Goal: Navigation & Orientation: Find specific page/section

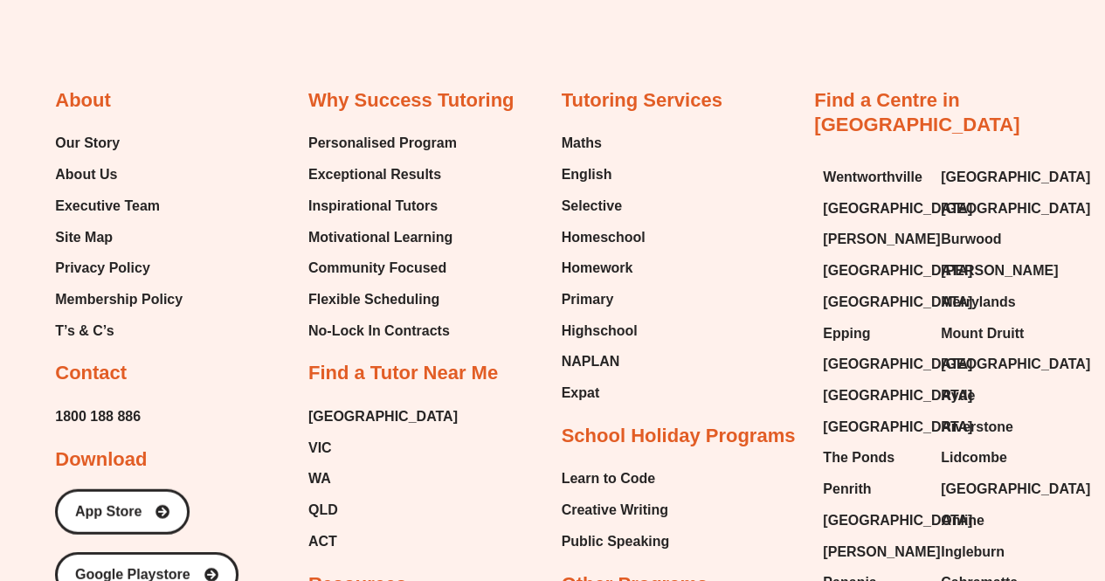
scroll to position [8592, 0]
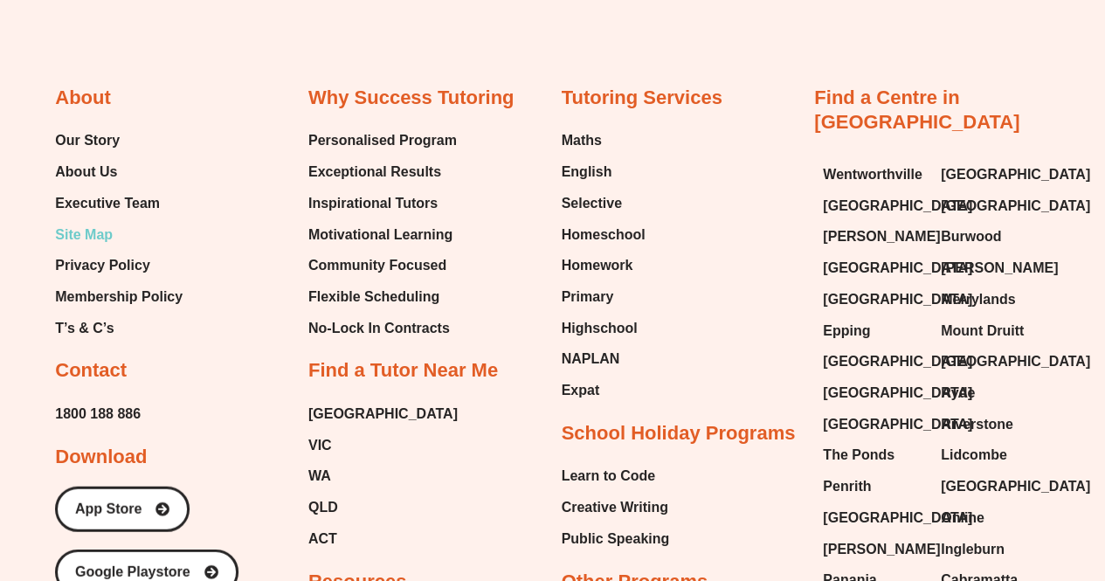
click at [97, 248] on span "Site Map" at bounding box center [84, 235] width 58 height 26
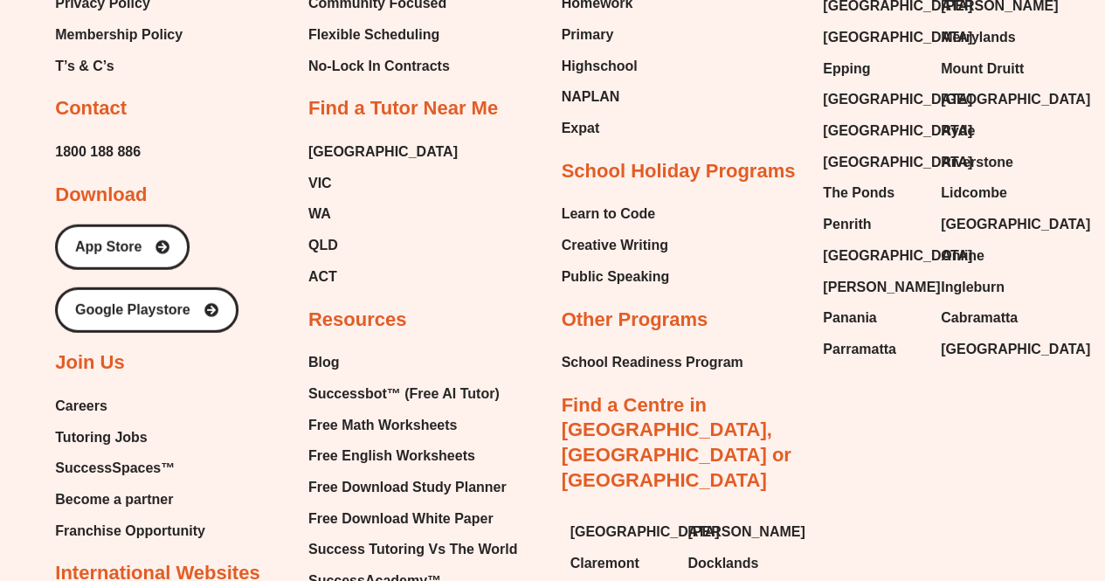
scroll to position [8817, 0]
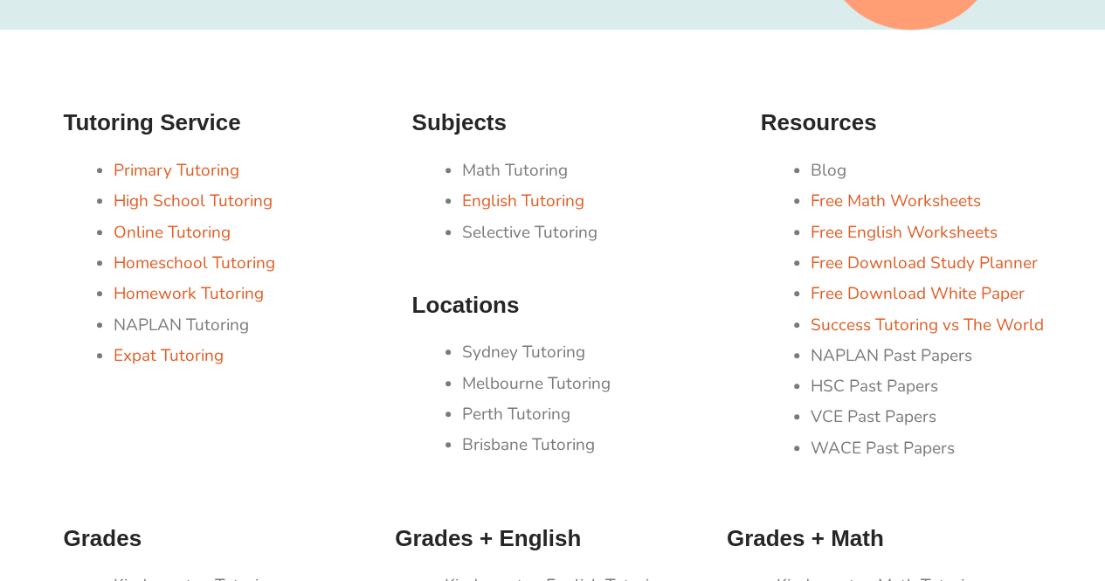
scroll to position [377, 0]
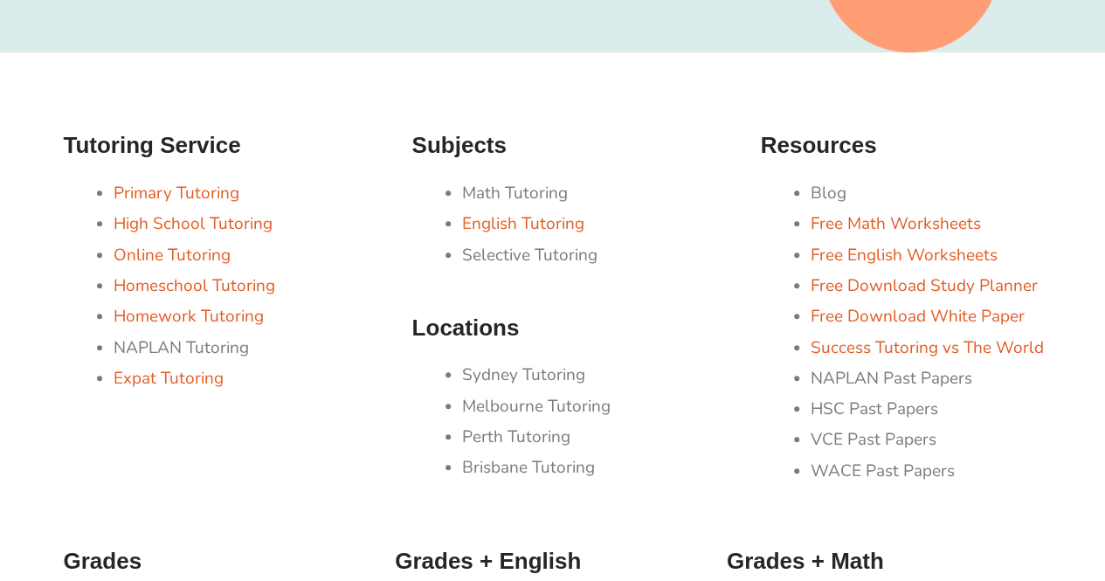
click at [475, 424] on li "Perth Tutoring" at bounding box center [602, 437] width 281 height 31
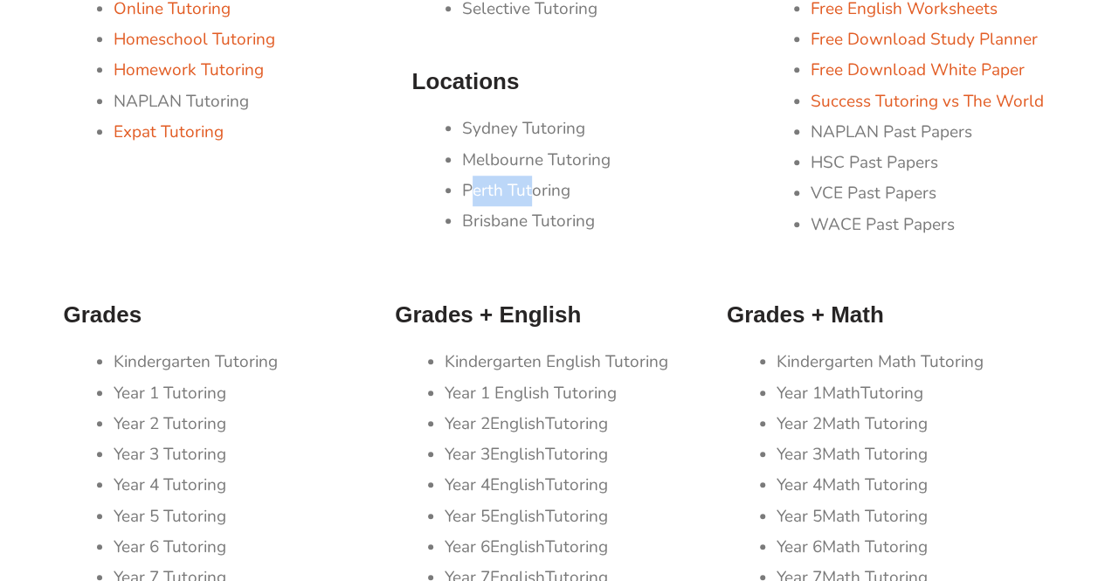
scroll to position [627, 0]
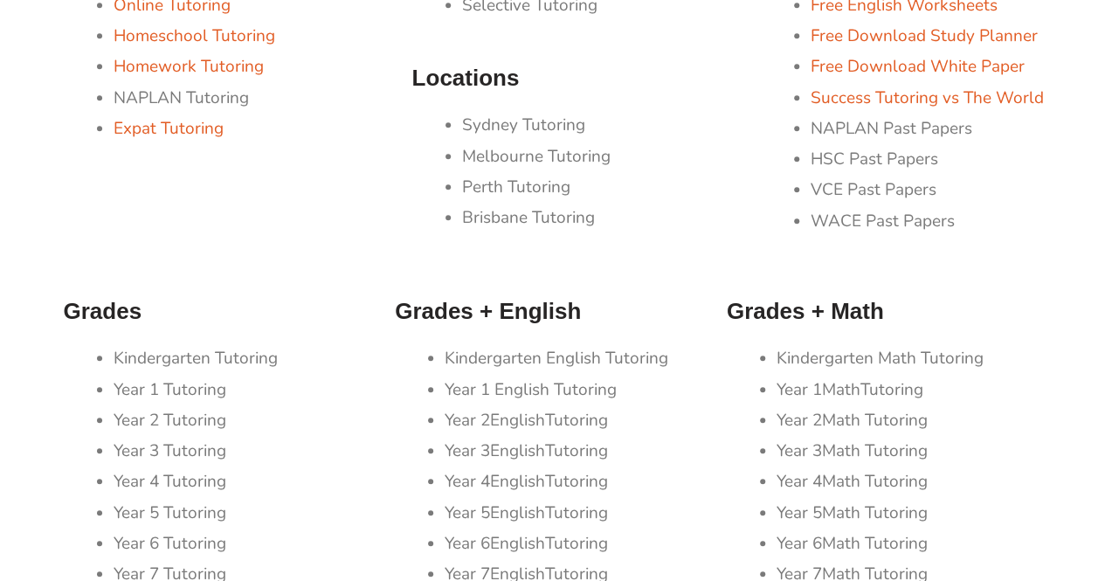
click at [343, 315] on h3 "Grades" at bounding box center [221, 312] width 315 height 30
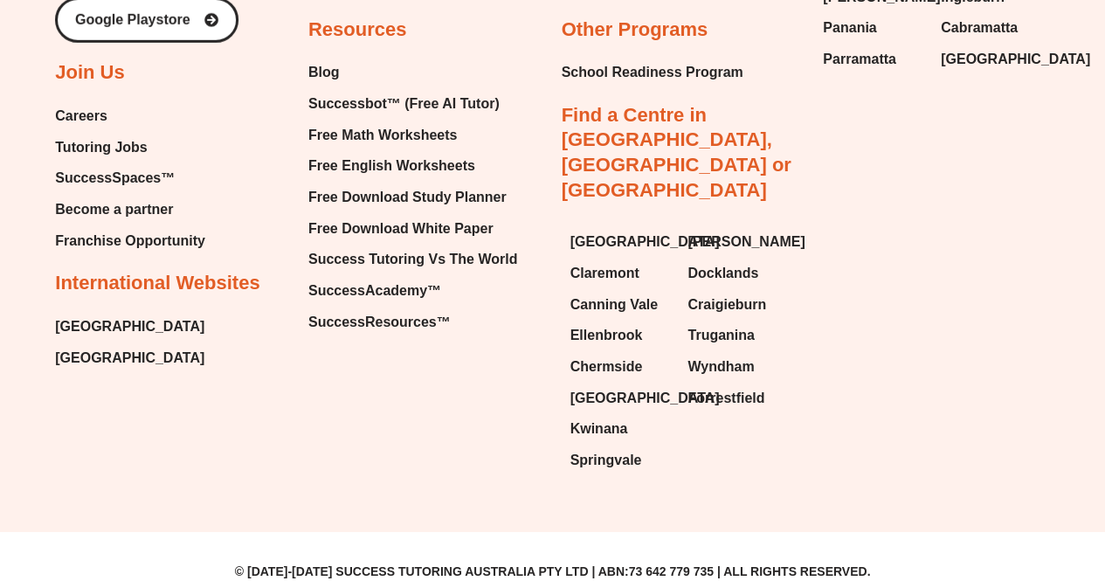
scroll to position [9164, 0]
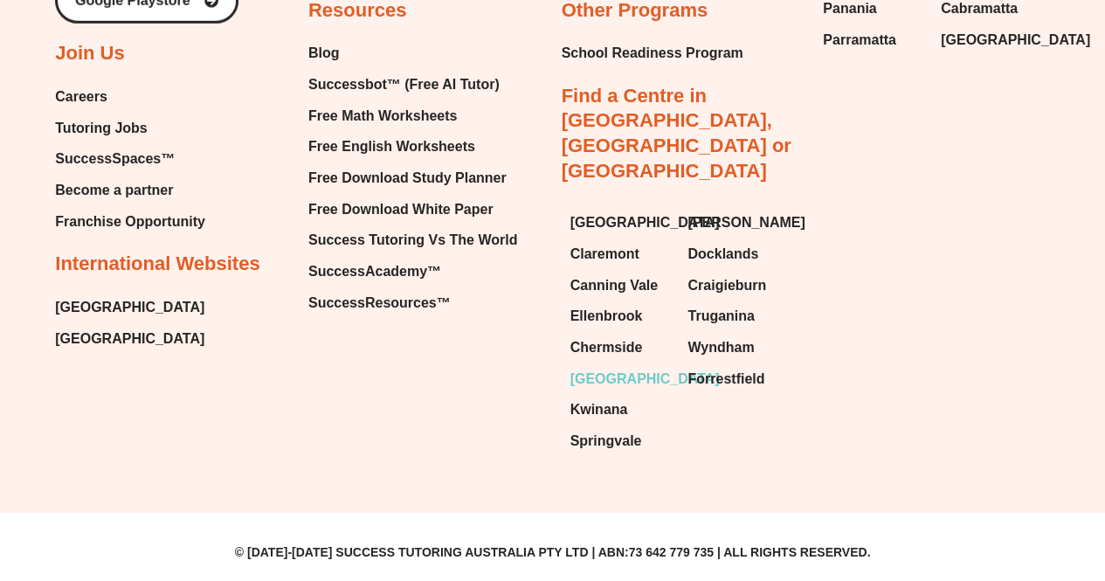
click at [611, 366] on span "[GEOGRAPHIC_DATA]" at bounding box center [645, 379] width 149 height 26
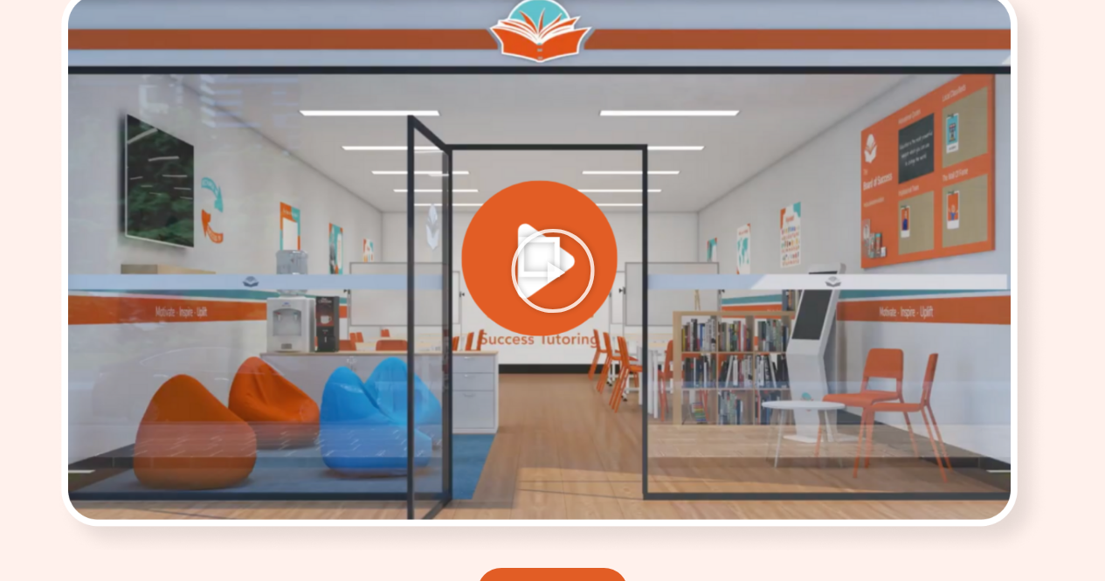
scroll to position [2461, 0]
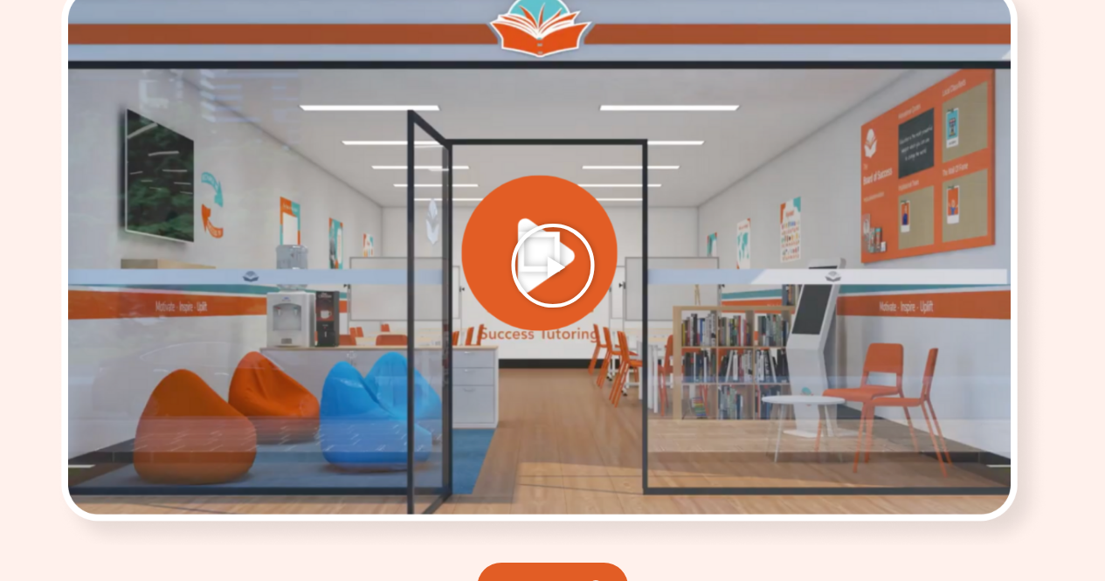
click at [571, 251] on icon "Play Video" at bounding box center [552, 265] width 87 height 87
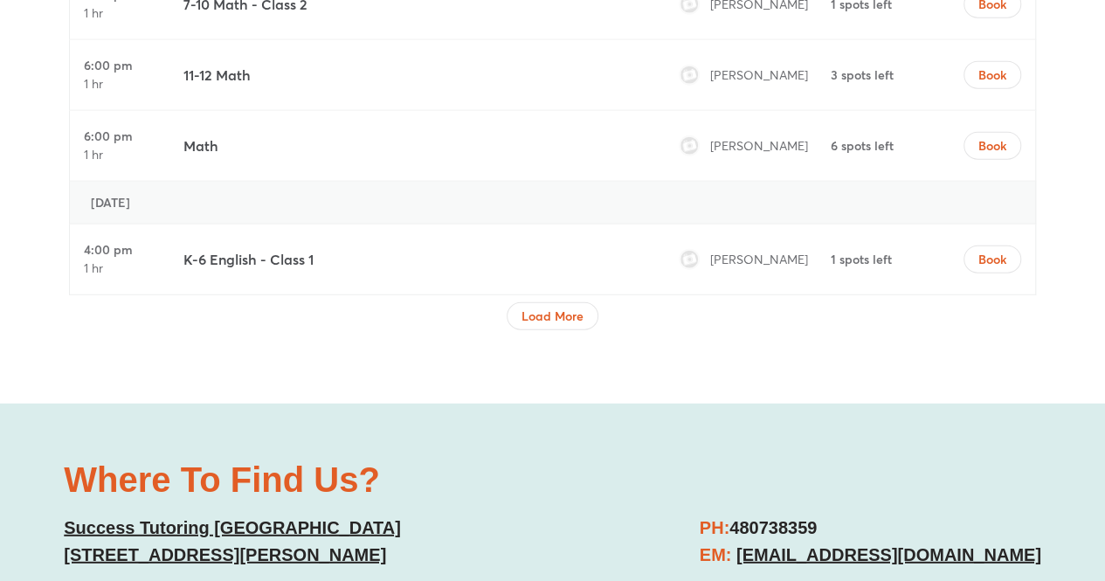
scroll to position [5479, 0]
click at [557, 307] on span "Load More" at bounding box center [553, 315] width 62 height 17
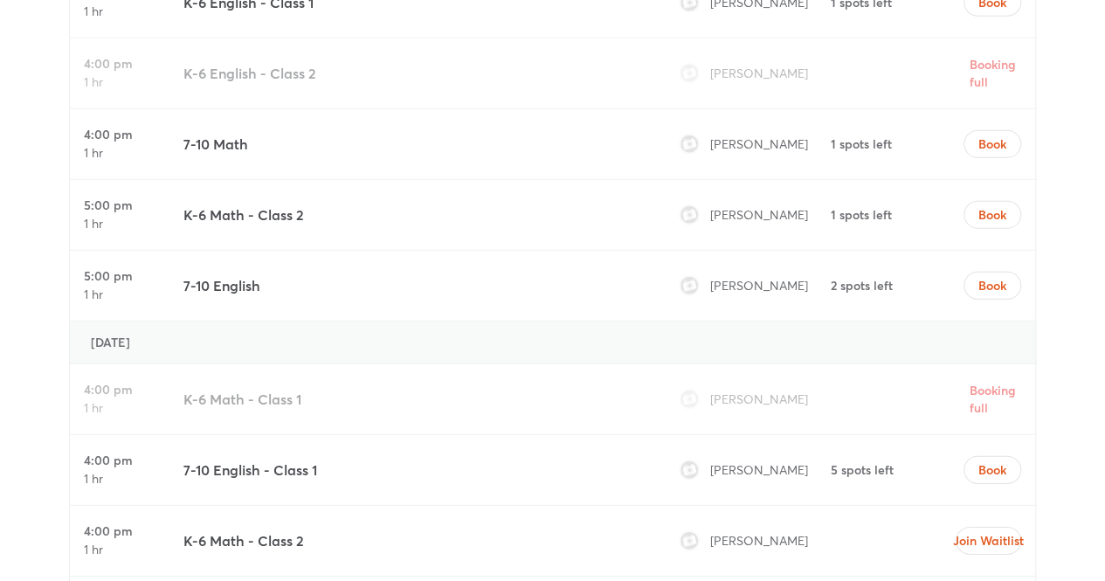
scroll to position [5044, 0]
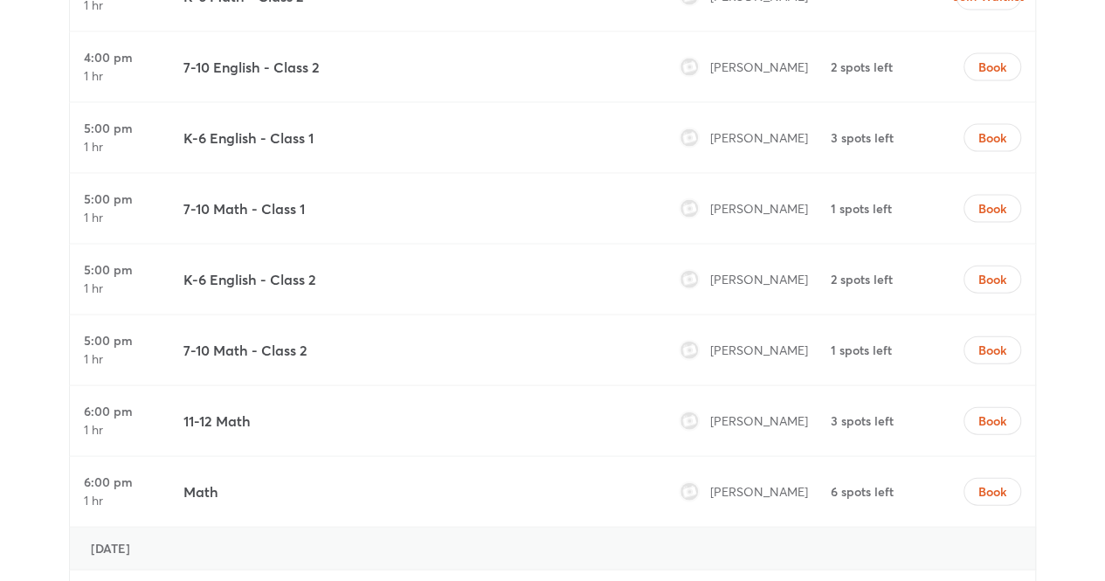
drag, startPoint x: 609, startPoint y: 366, endPoint x: 107, endPoint y: -64, distance: 661.2
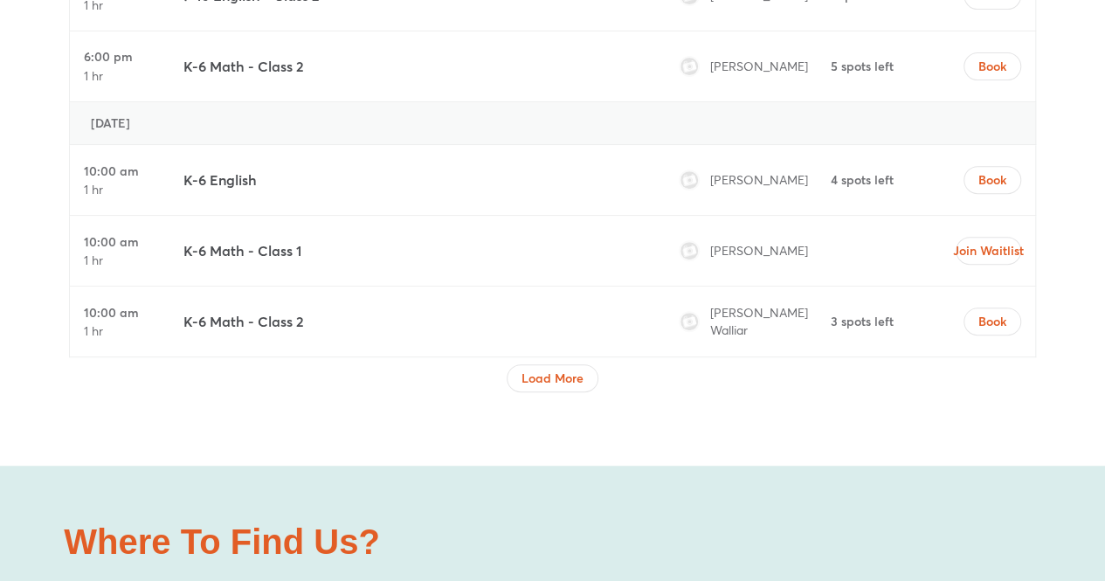
scroll to position [6961, 0]
click at [536, 369] on span "Load More" at bounding box center [553, 377] width 62 height 17
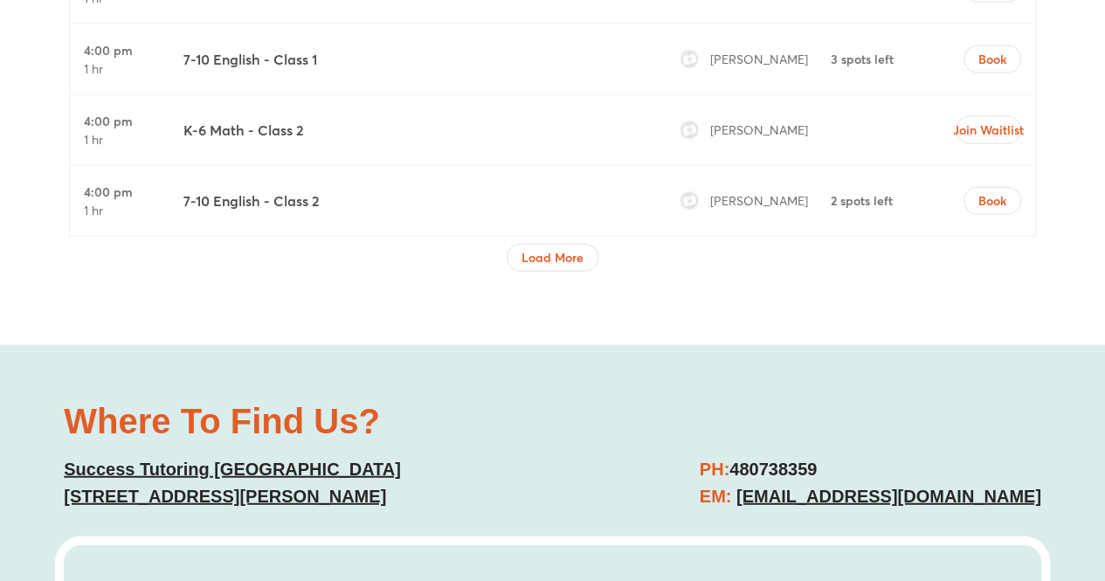
scroll to position [8564, 0]
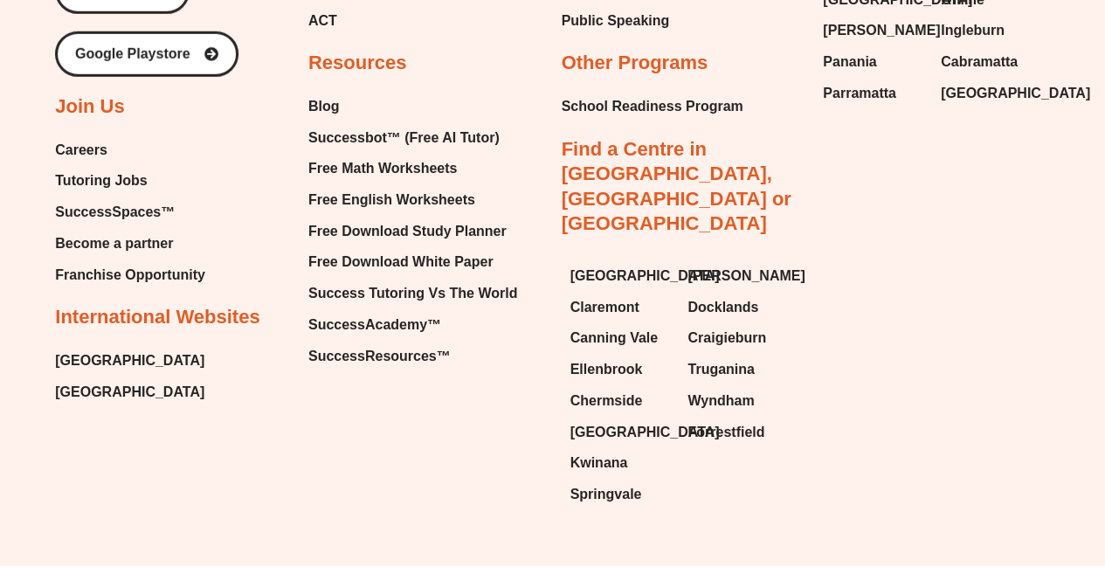
scroll to position [9164, 0]
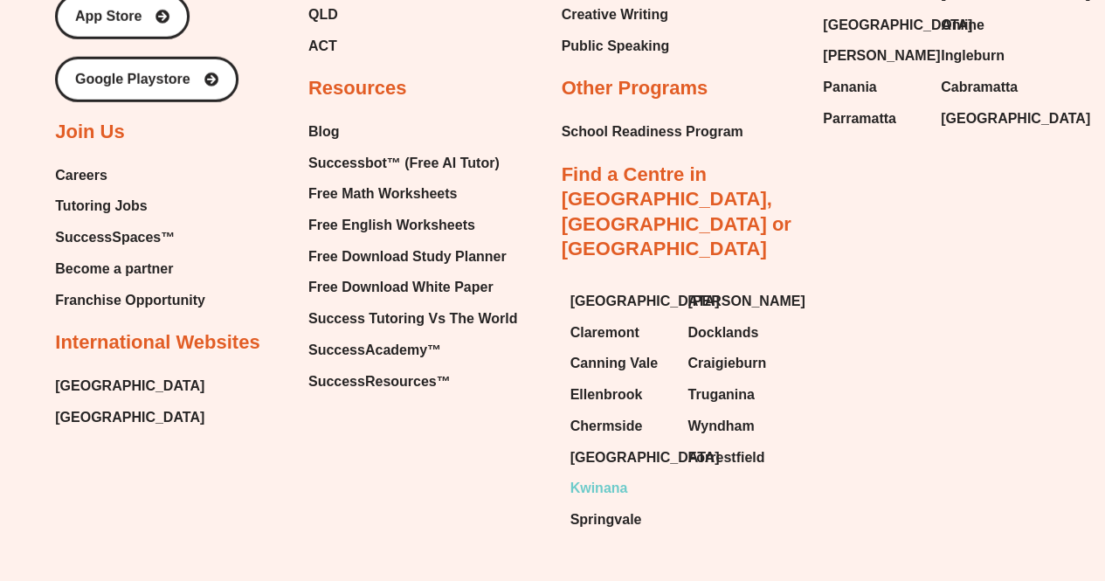
click at [606, 485] on span "Kwinana" at bounding box center [600, 488] width 58 height 26
